Goal: Task Accomplishment & Management: Use online tool/utility

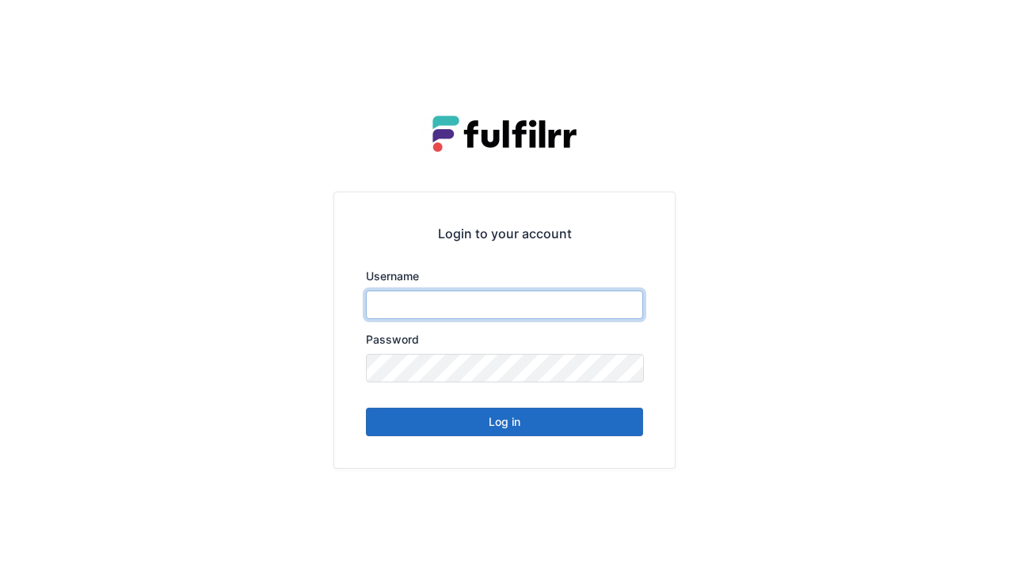
type input "******"
click at [528, 423] on button "Log in" at bounding box center [504, 422] width 277 height 29
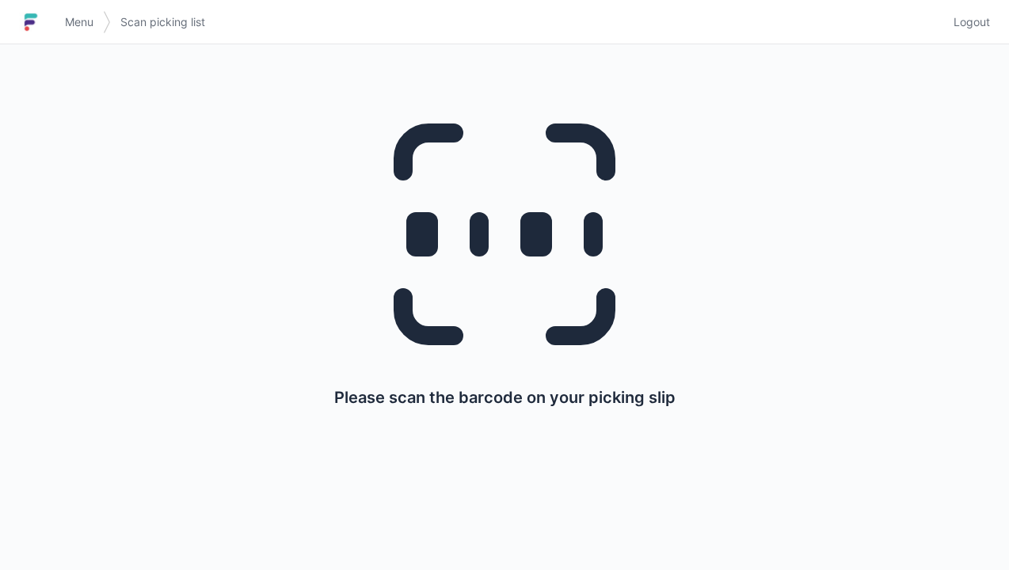
click at [82, 21] on span "Menu" at bounding box center [79, 22] width 29 height 16
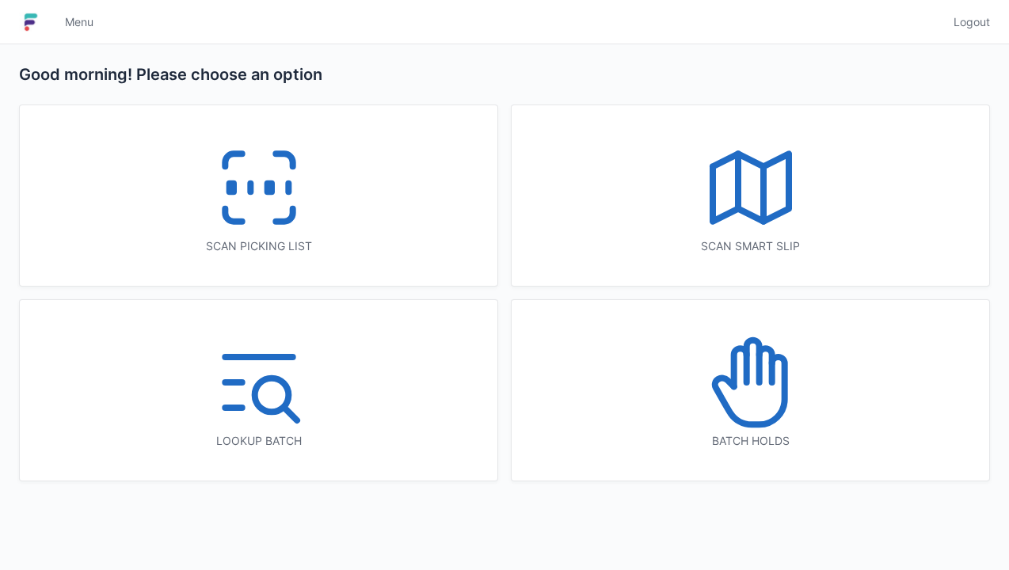
click at [754, 411] on icon at bounding box center [750, 382] width 101 height 101
